Goal: Check status: Check status

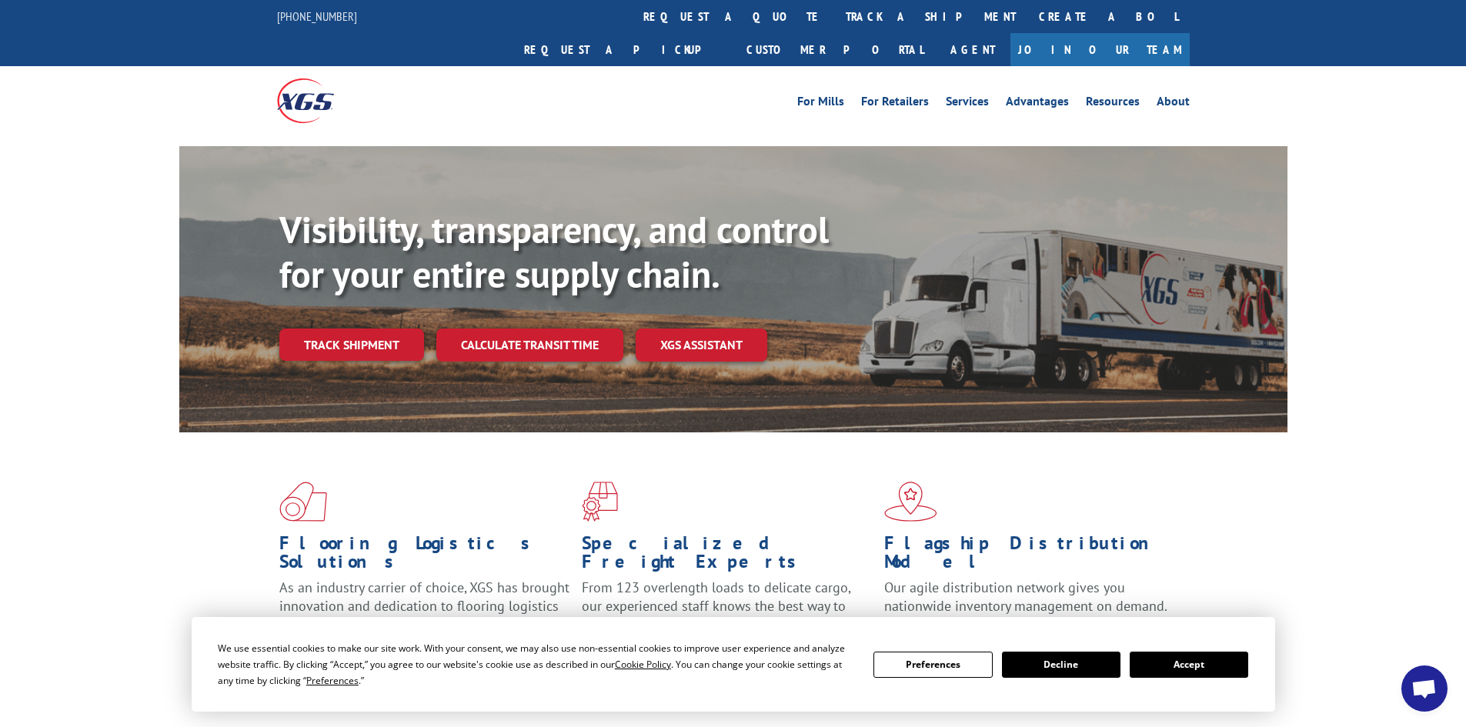
click at [1187, 661] on button "Accept" at bounding box center [1189, 665] width 119 height 26
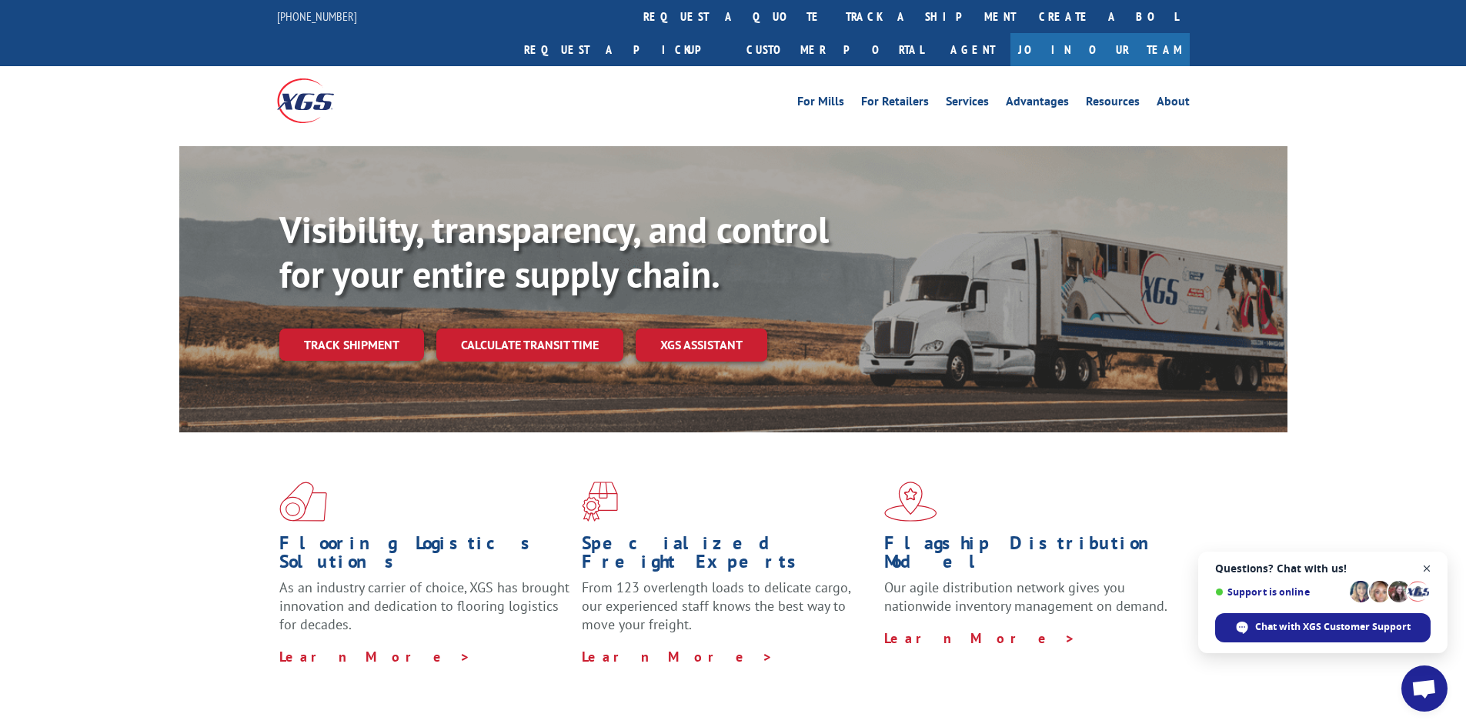
click at [1431, 570] on span "Close chat" at bounding box center [1427, 569] width 19 height 19
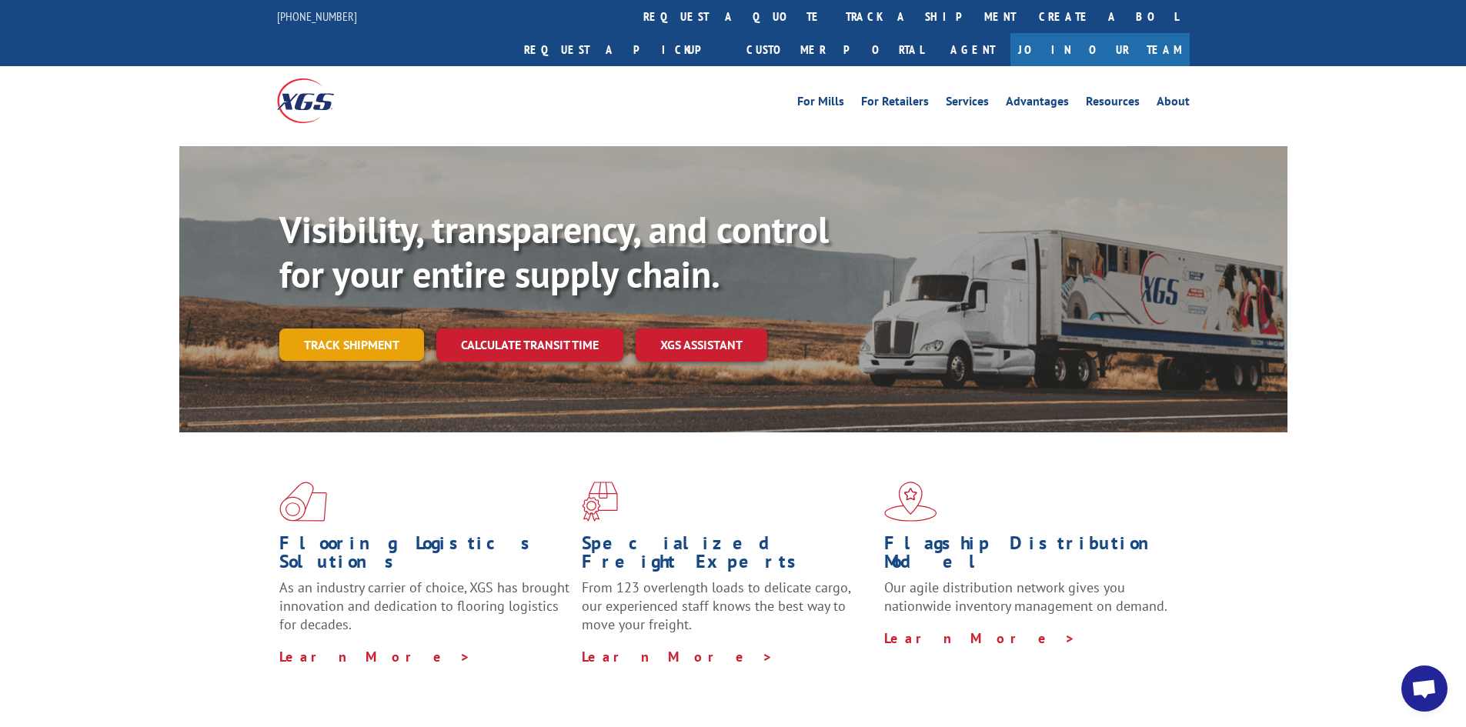
click at [328, 329] on link "Track shipment" at bounding box center [351, 345] width 145 height 32
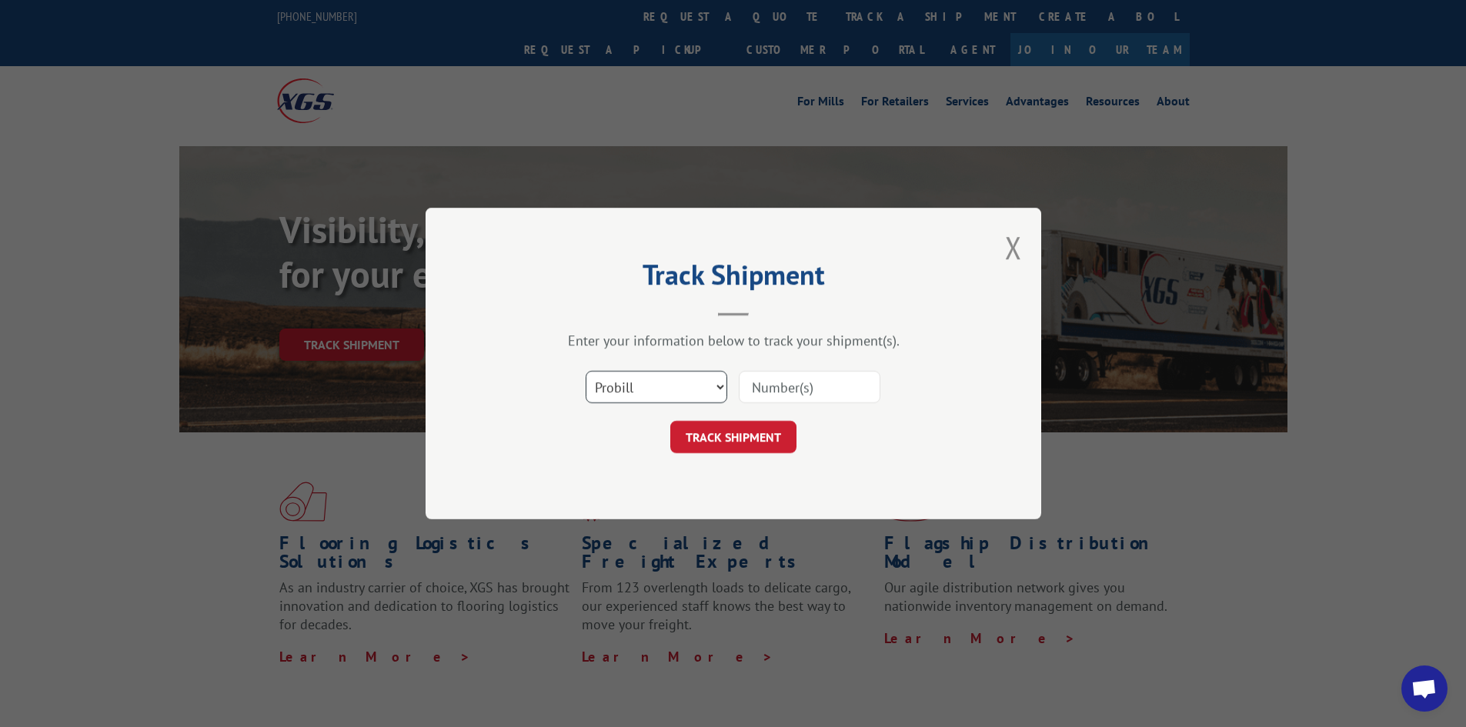
click at [683, 383] on select "Select category... Probill BOL PO" at bounding box center [657, 387] width 142 height 32
select select "bol"
click at [586, 371] on select "Select category... Probill BOL PO" at bounding box center [657, 387] width 142 height 32
click at [760, 383] on input at bounding box center [810, 387] width 142 height 32
paste input "6021305"
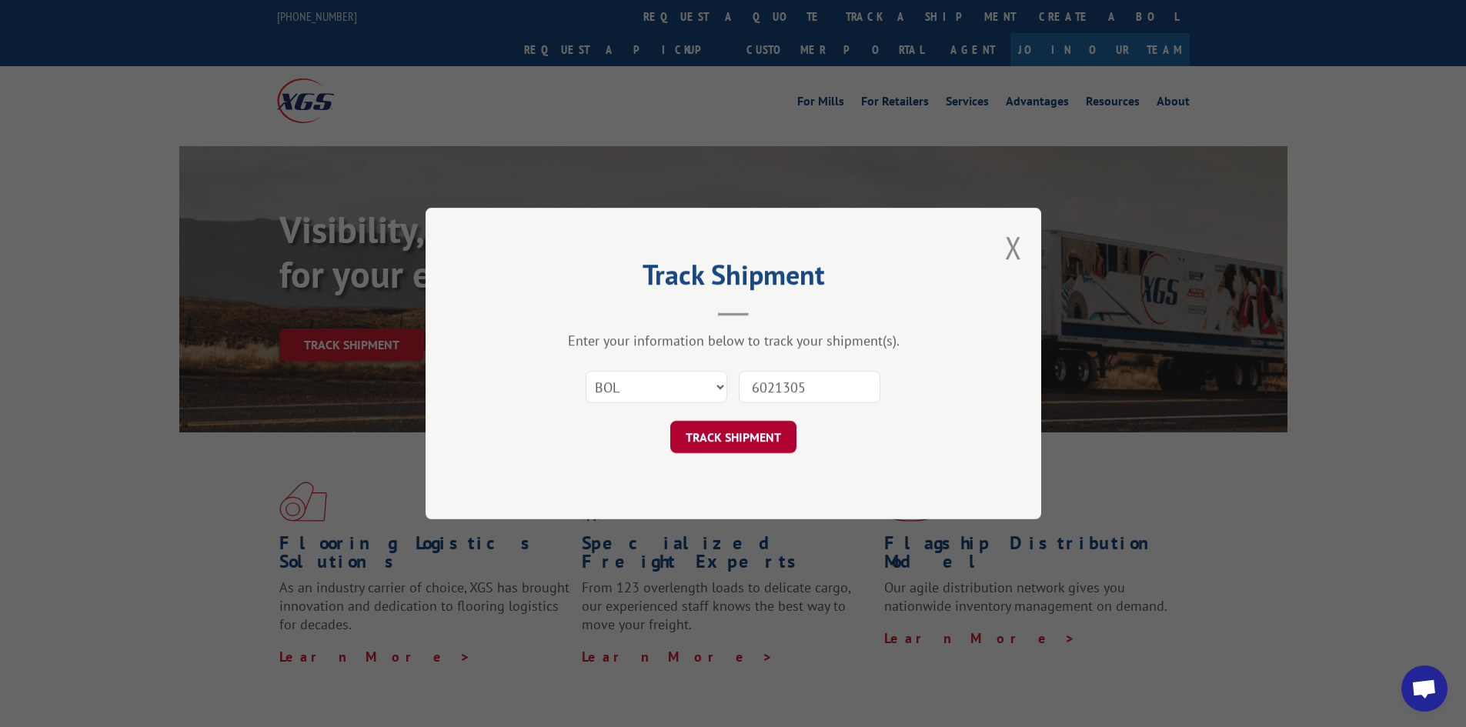
type input "6021305"
click at [750, 438] on button "TRACK SHIPMENT" at bounding box center [733, 437] width 126 height 32
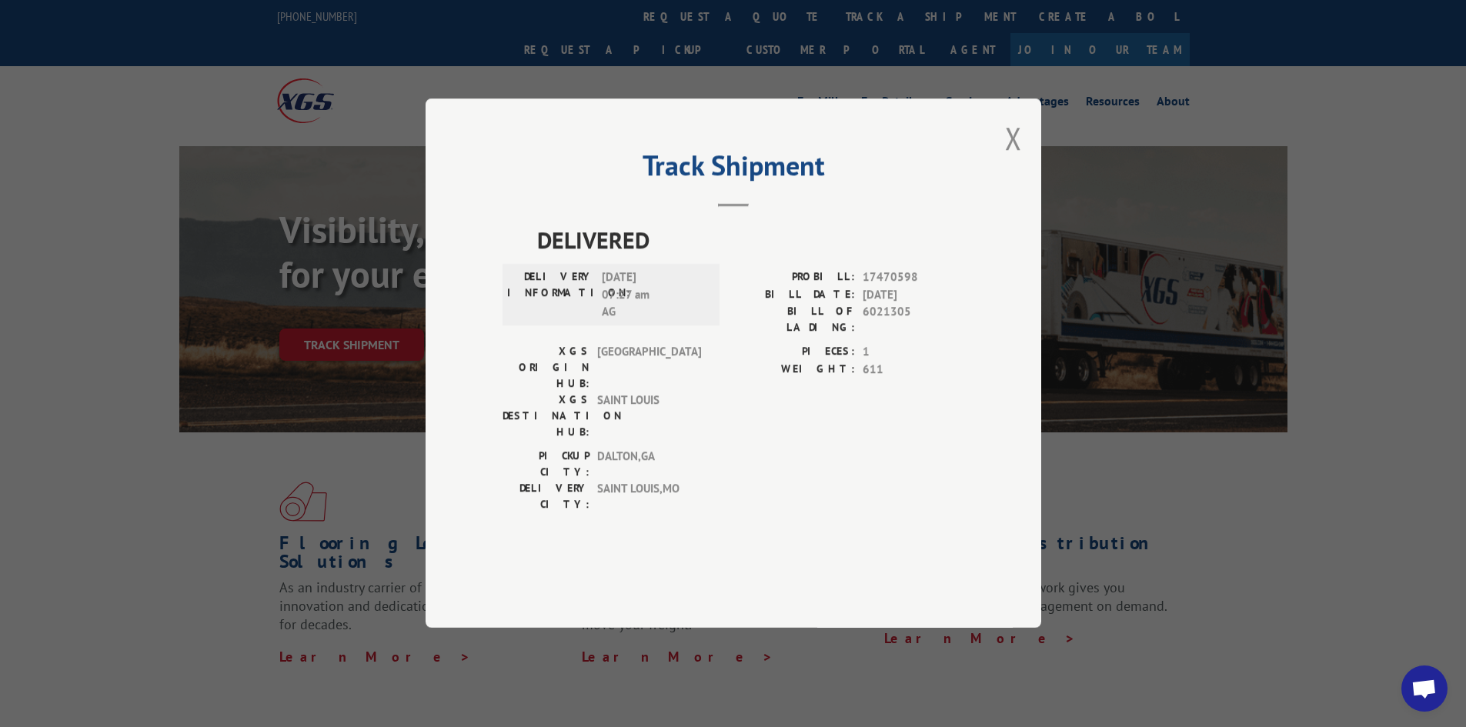
click at [102, 164] on div "Track Shipment DELIVERED DELIVERY INFORMATION: [DATE] 07:27 am AG PROBILL: 1747…" at bounding box center [733, 363] width 1466 height 727
click at [1016, 159] on button "Close modal" at bounding box center [1013, 138] width 17 height 41
